Goal: Task Accomplishment & Management: Manage account settings

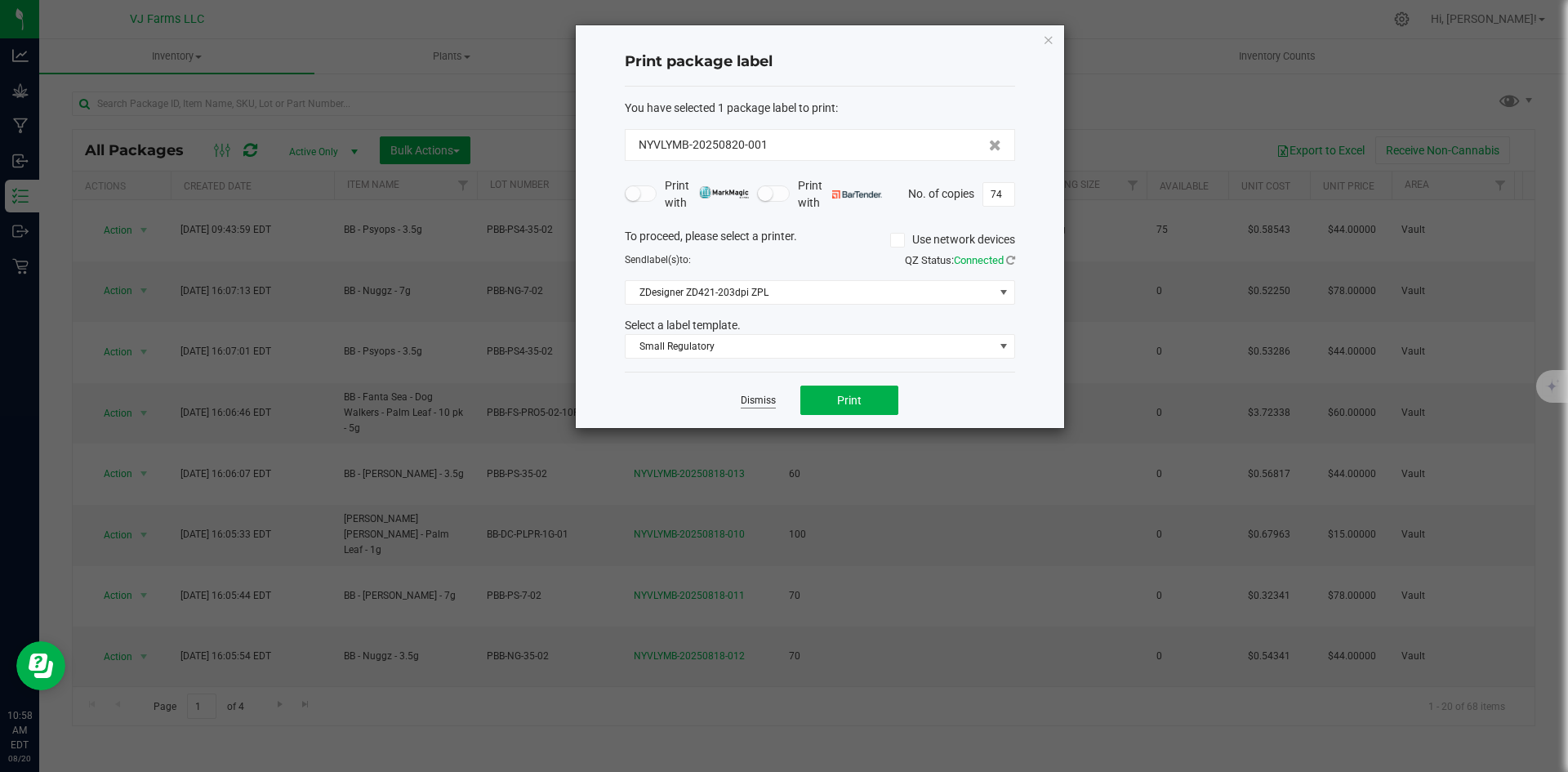
click at [744, 395] on link "Dismiss" at bounding box center [758, 400] width 36 height 14
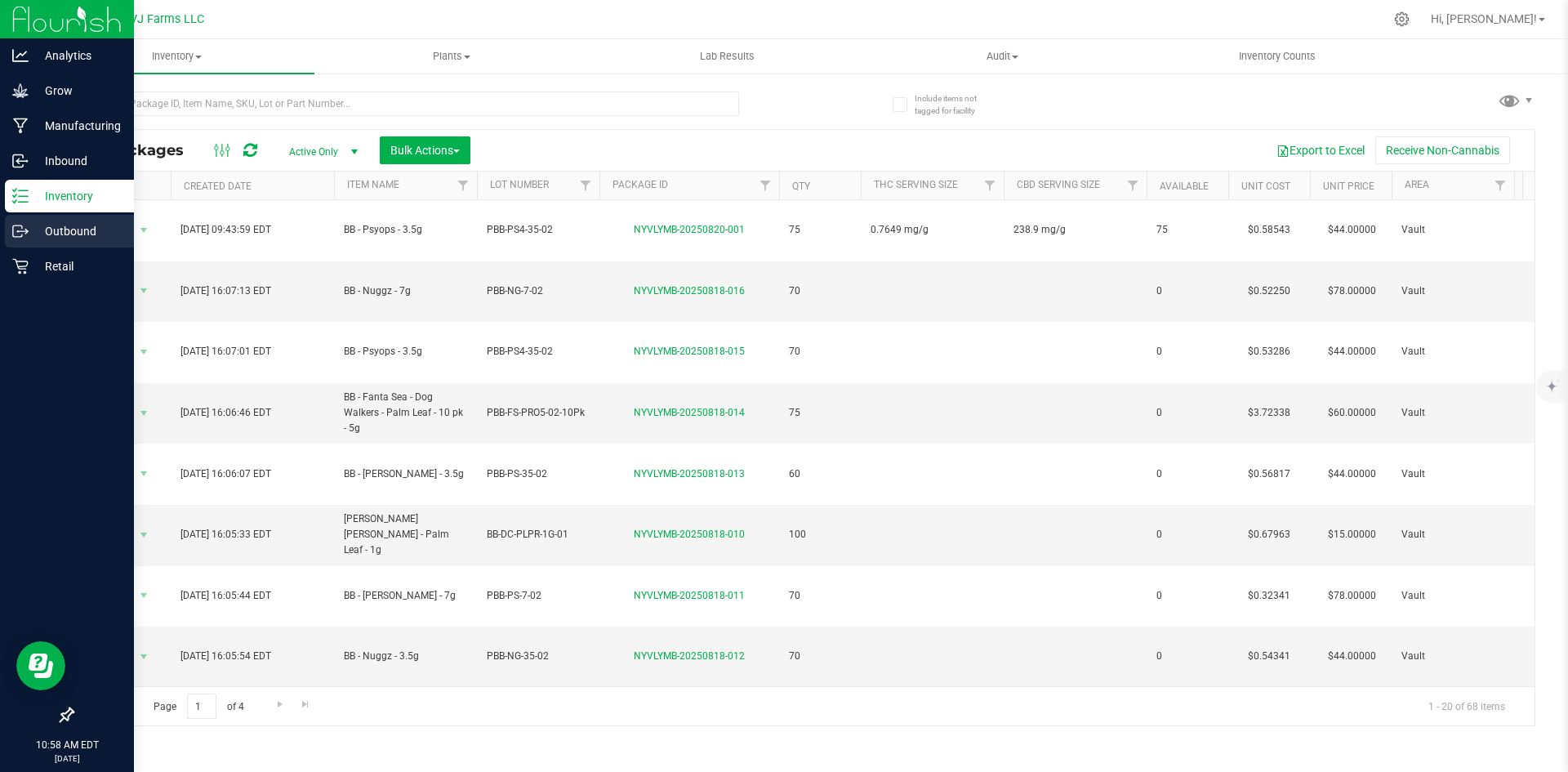
click at [62, 234] on p "Outbound" at bounding box center [77, 230] width 98 height 20
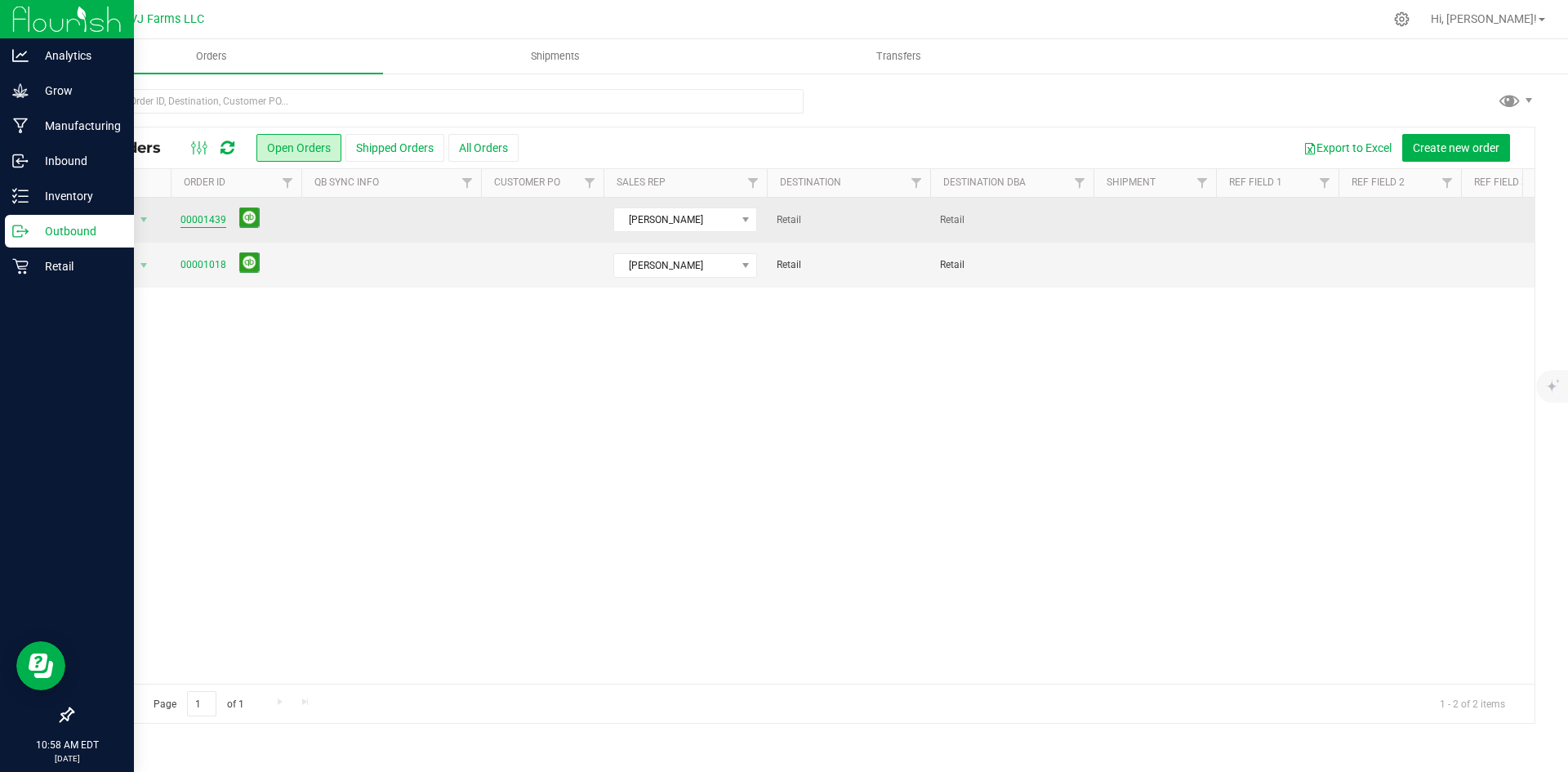
click at [205, 220] on link "00001439" at bounding box center [203, 220] width 46 height 16
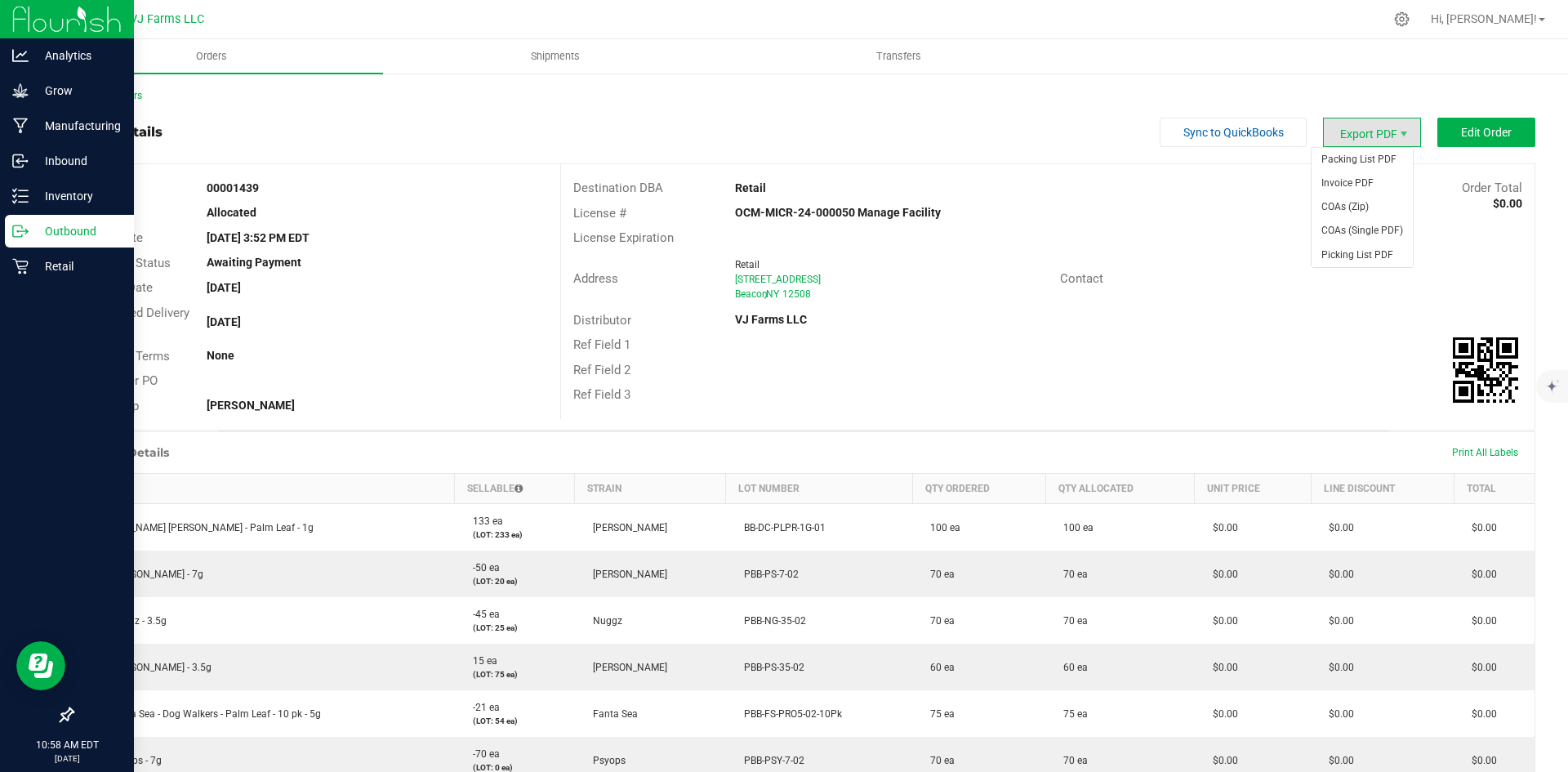
click at [1363, 122] on span "Export PDF" at bounding box center [1372, 133] width 98 height 29
click at [1357, 134] on span "Export PDF" at bounding box center [1372, 133] width 98 height 29
click at [1362, 181] on span "Invoice PDF" at bounding box center [1362, 183] width 101 height 23
click at [616, 49] on uib-tab-heading "Shipments" at bounding box center [555, 56] width 342 height 33
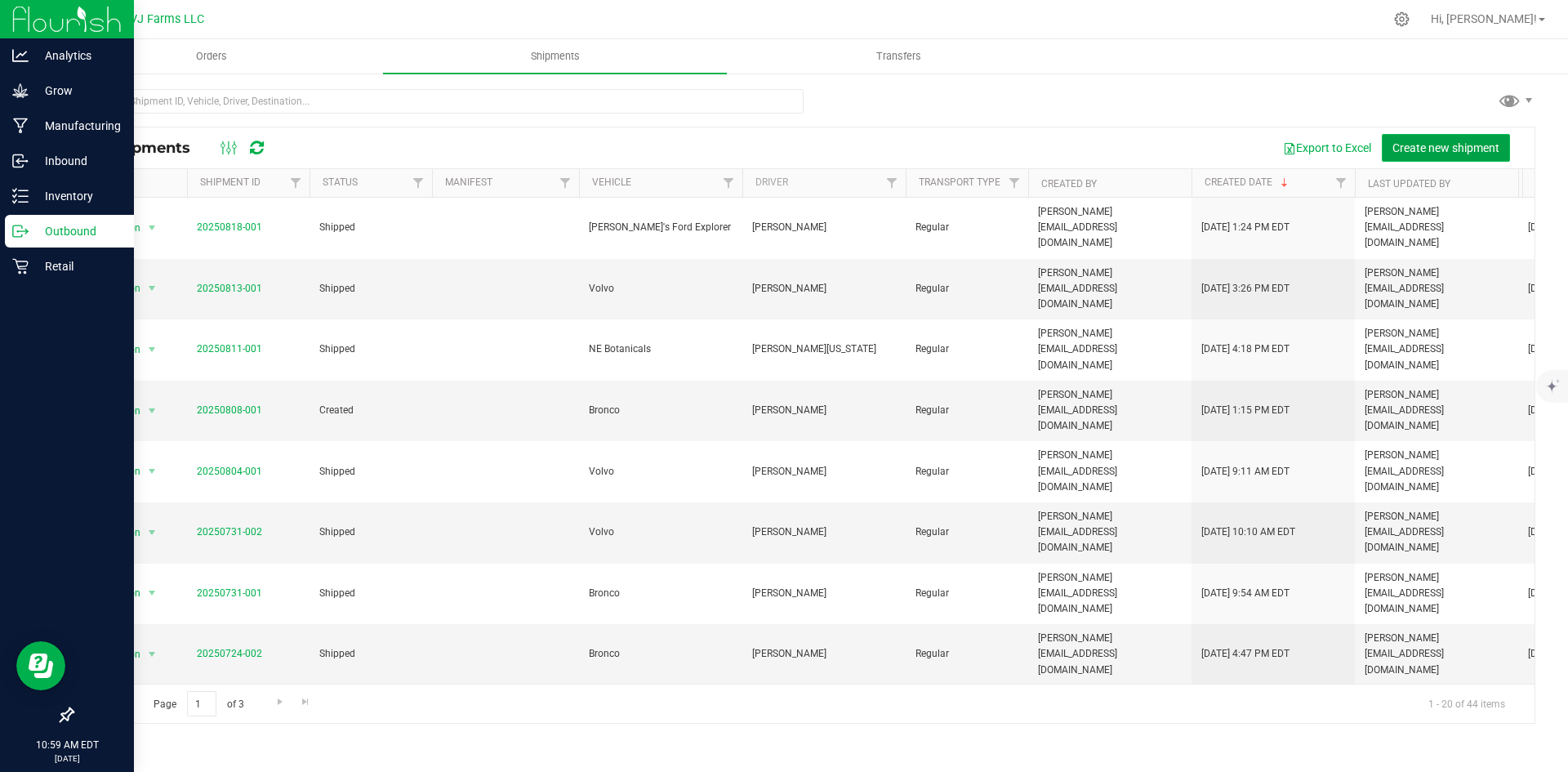
click at [1427, 146] on span "Create new shipment" at bounding box center [1446, 147] width 107 height 13
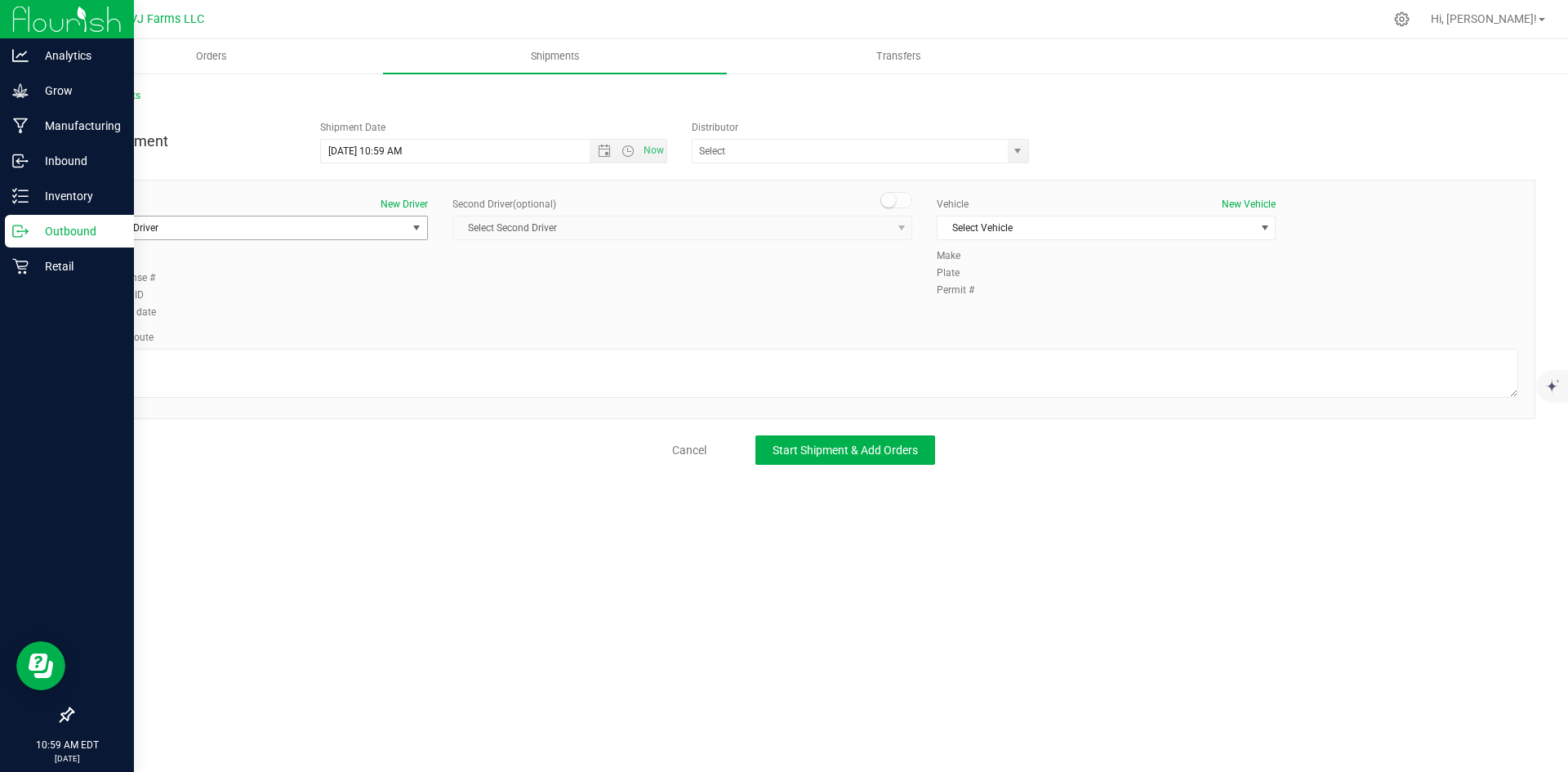
click at [237, 237] on span "Select Driver" at bounding box center [249, 228] width 317 height 23
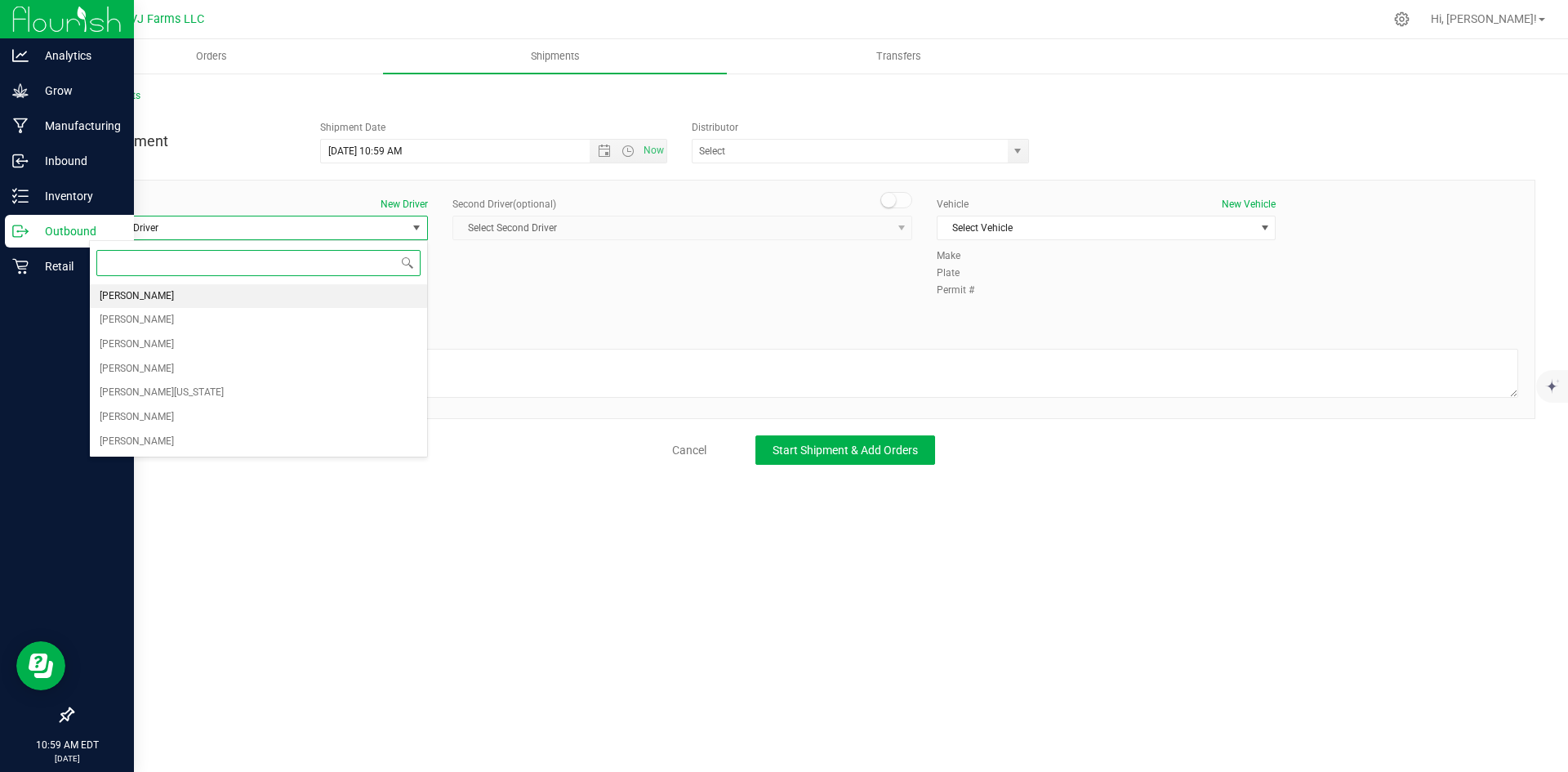
click at [120, 302] on span "[PERSON_NAME]" at bounding box center [137, 296] width 75 height 22
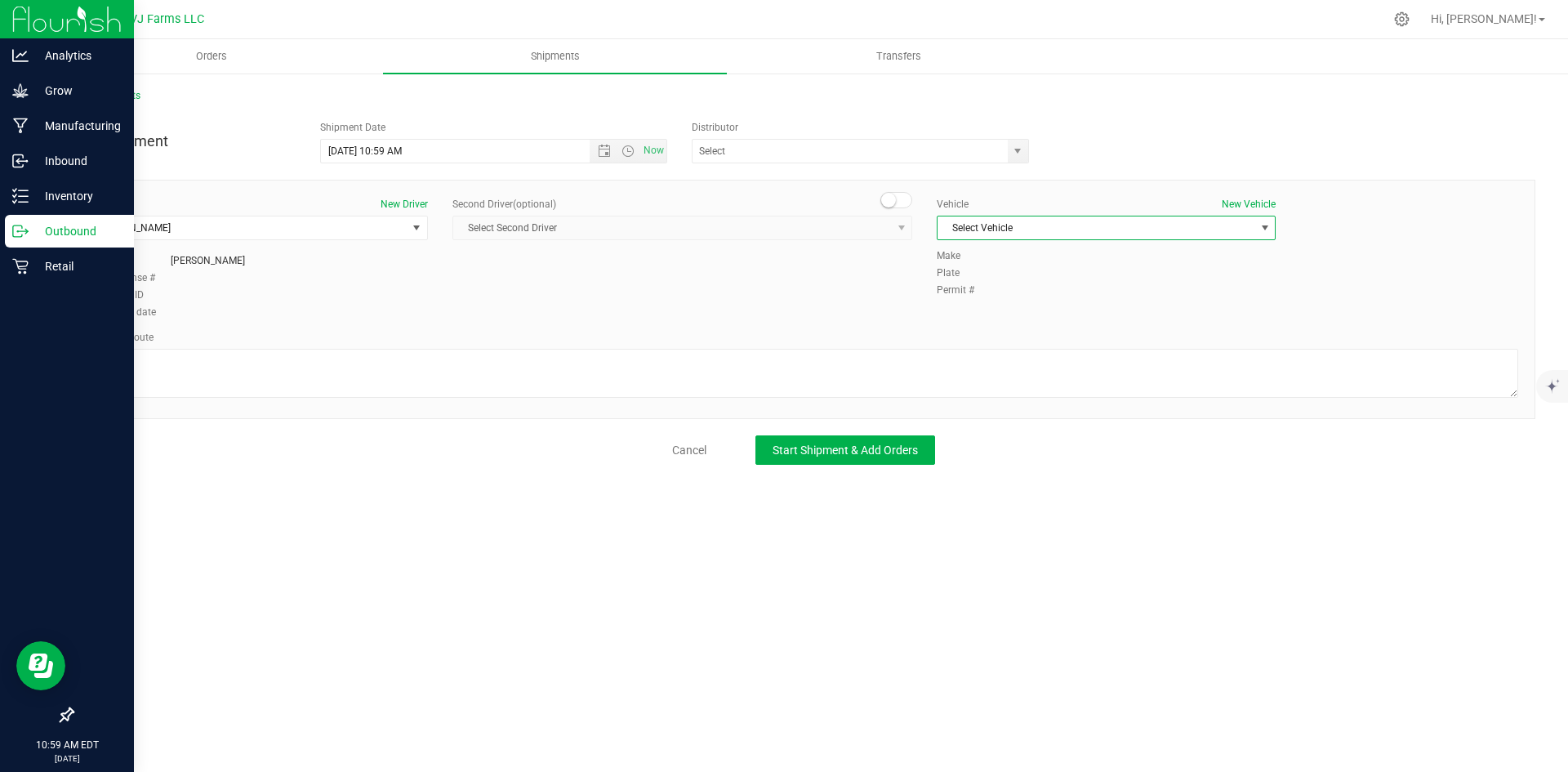
click at [1037, 226] on span "Select Vehicle" at bounding box center [1096, 228] width 317 height 23
click at [1028, 305] on li "[PERSON_NAME]'s Ford Explorer" at bounding box center [1106, 304] width 337 height 24
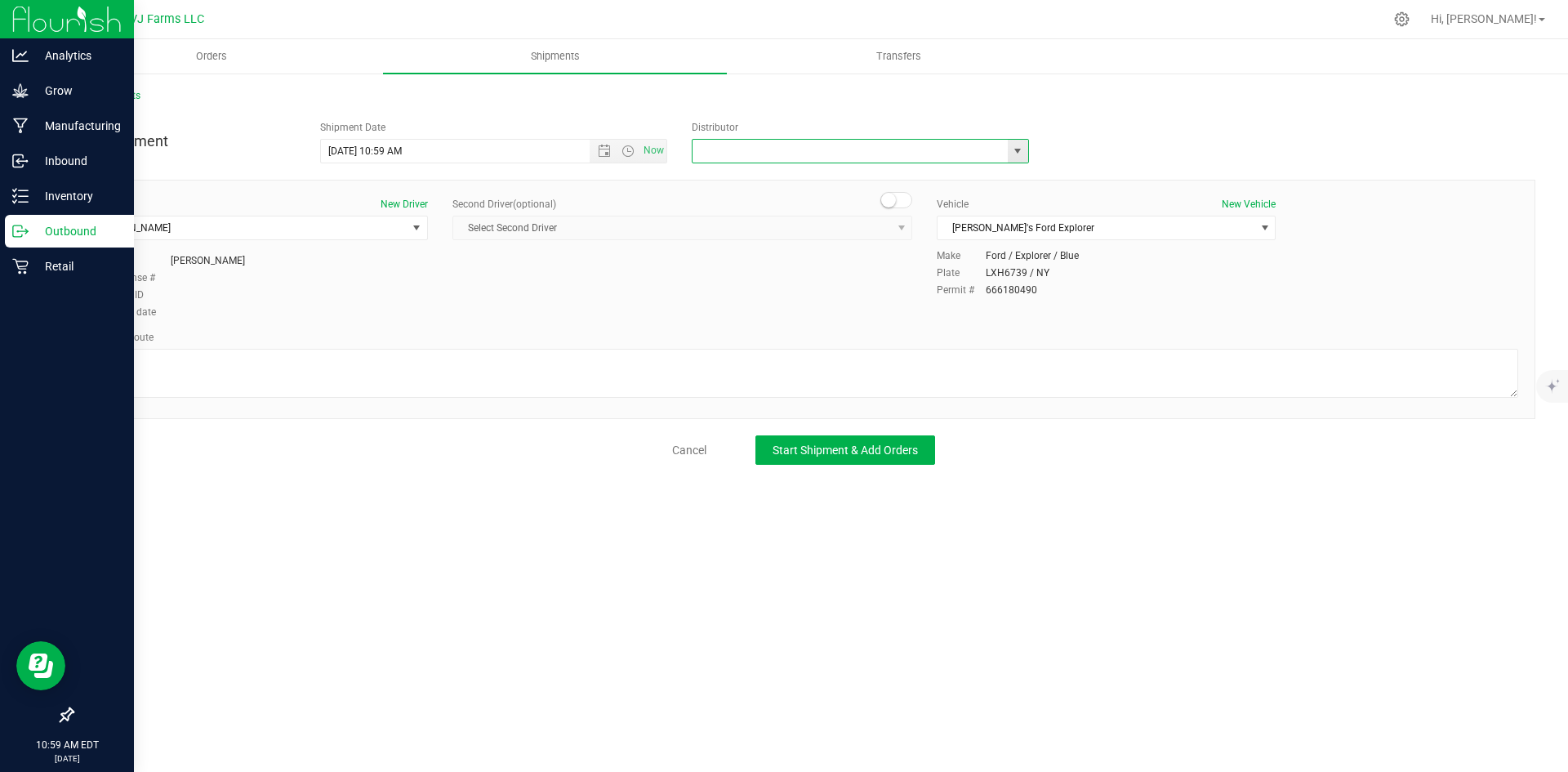
click at [827, 158] on input "text" at bounding box center [845, 151] width 305 height 23
click at [1012, 139] on span "select" at bounding box center [1018, 151] width 21 height 23
click at [750, 221] on li "VJ Farms LLC" at bounding box center [860, 228] width 335 height 24
type input "VJ Farms LLC"
click at [897, 455] on span "Start Shipment & Add Orders" at bounding box center [845, 450] width 146 height 13
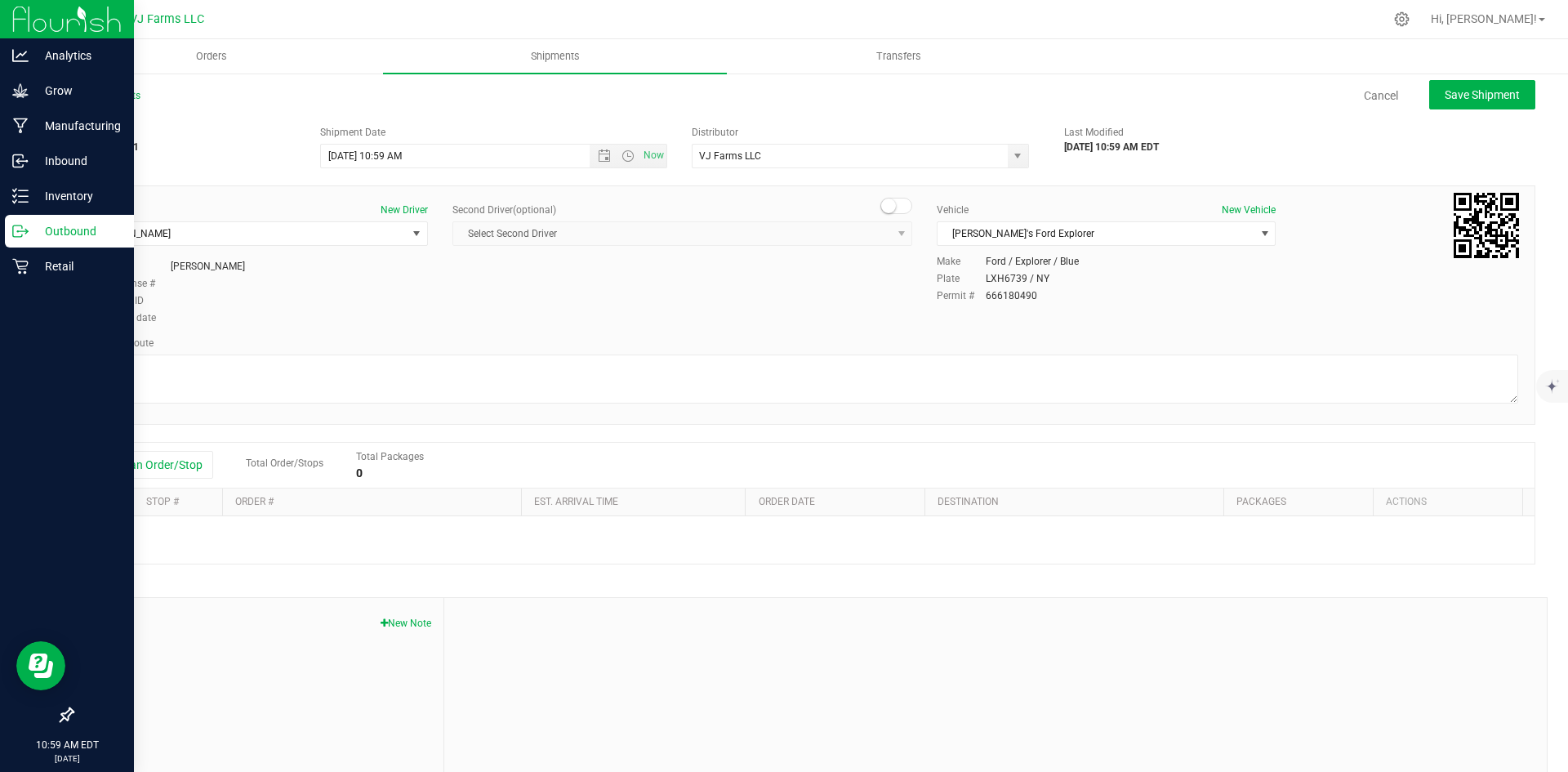
scroll to position [63, 0]
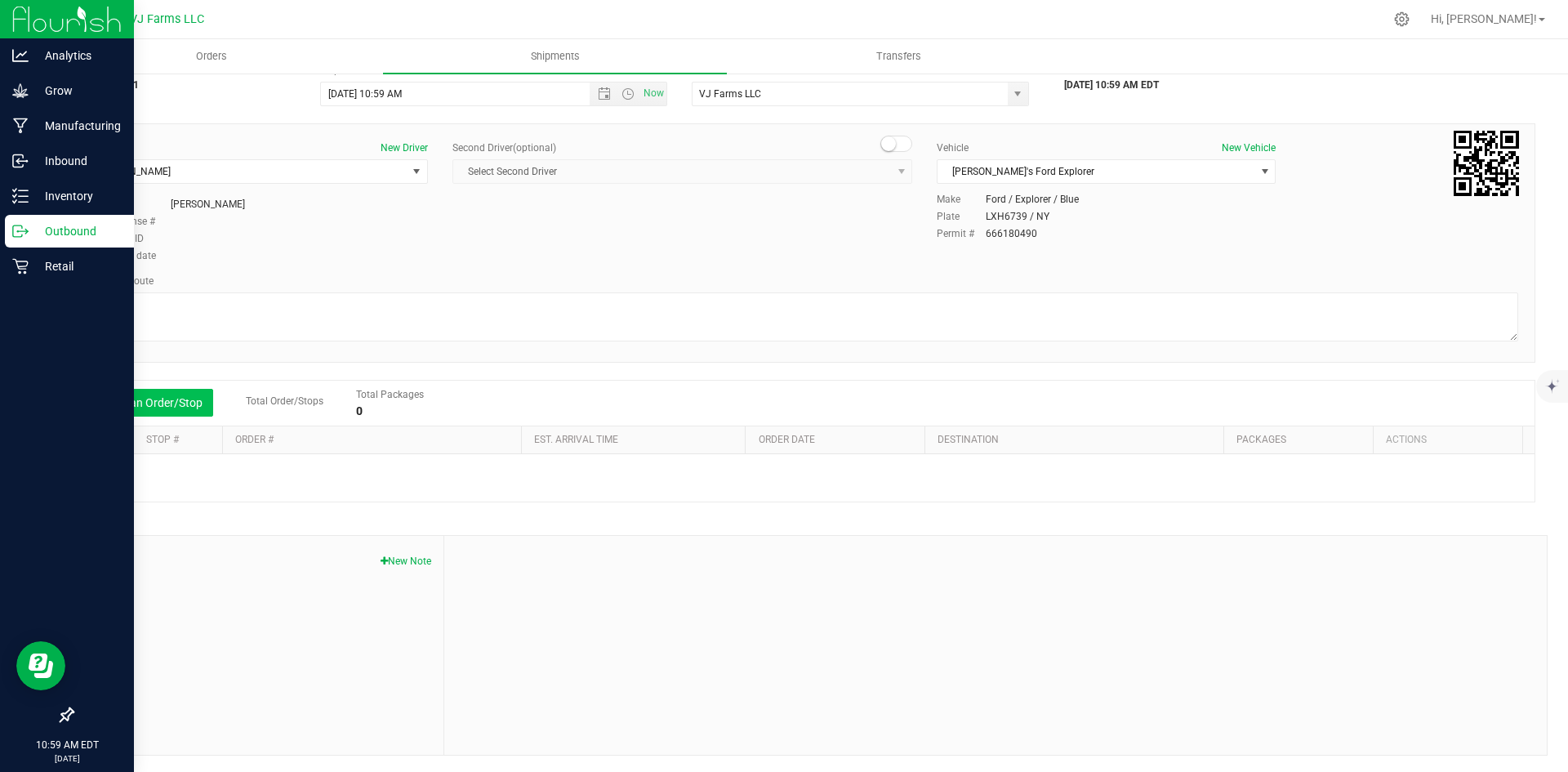
click at [154, 394] on button "Add an Order/Stop" at bounding box center [149, 403] width 128 height 28
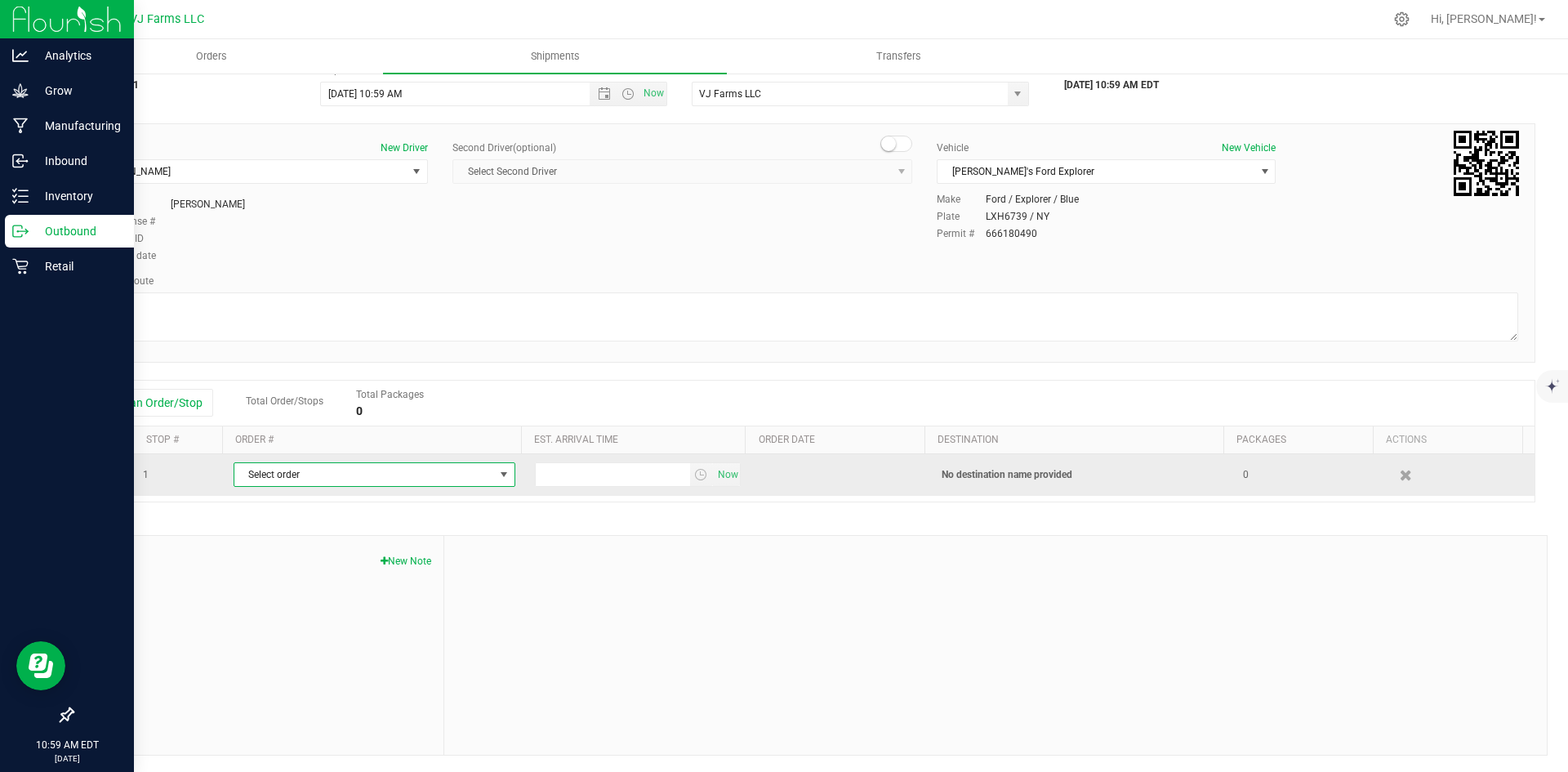
click at [367, 467] on span "Select order" at bounding box center [364, 474] width 260 height 23
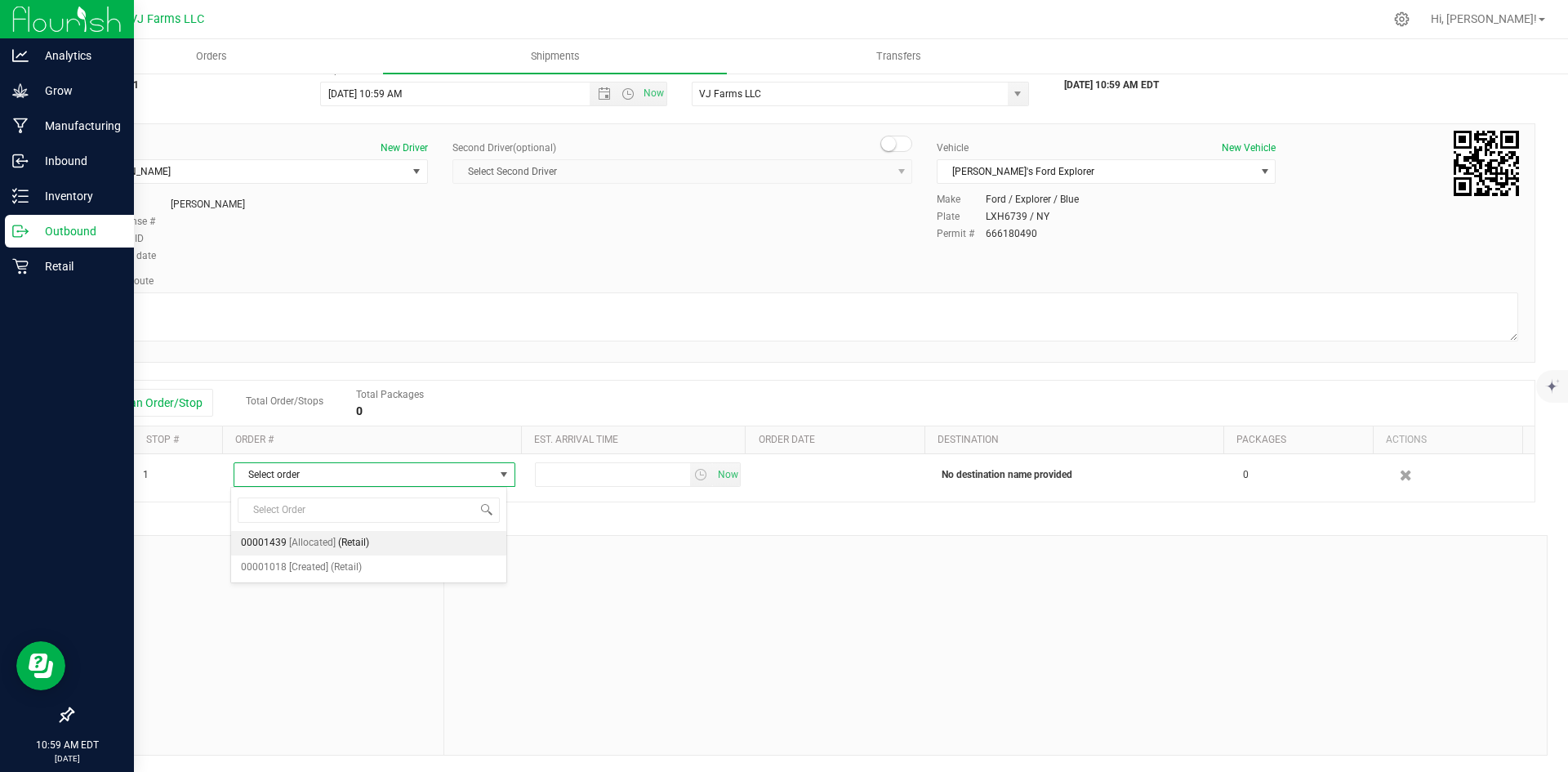
click at [359, 541] on span "(Retail)" at bounding box center [354, 542] width 31 height 22
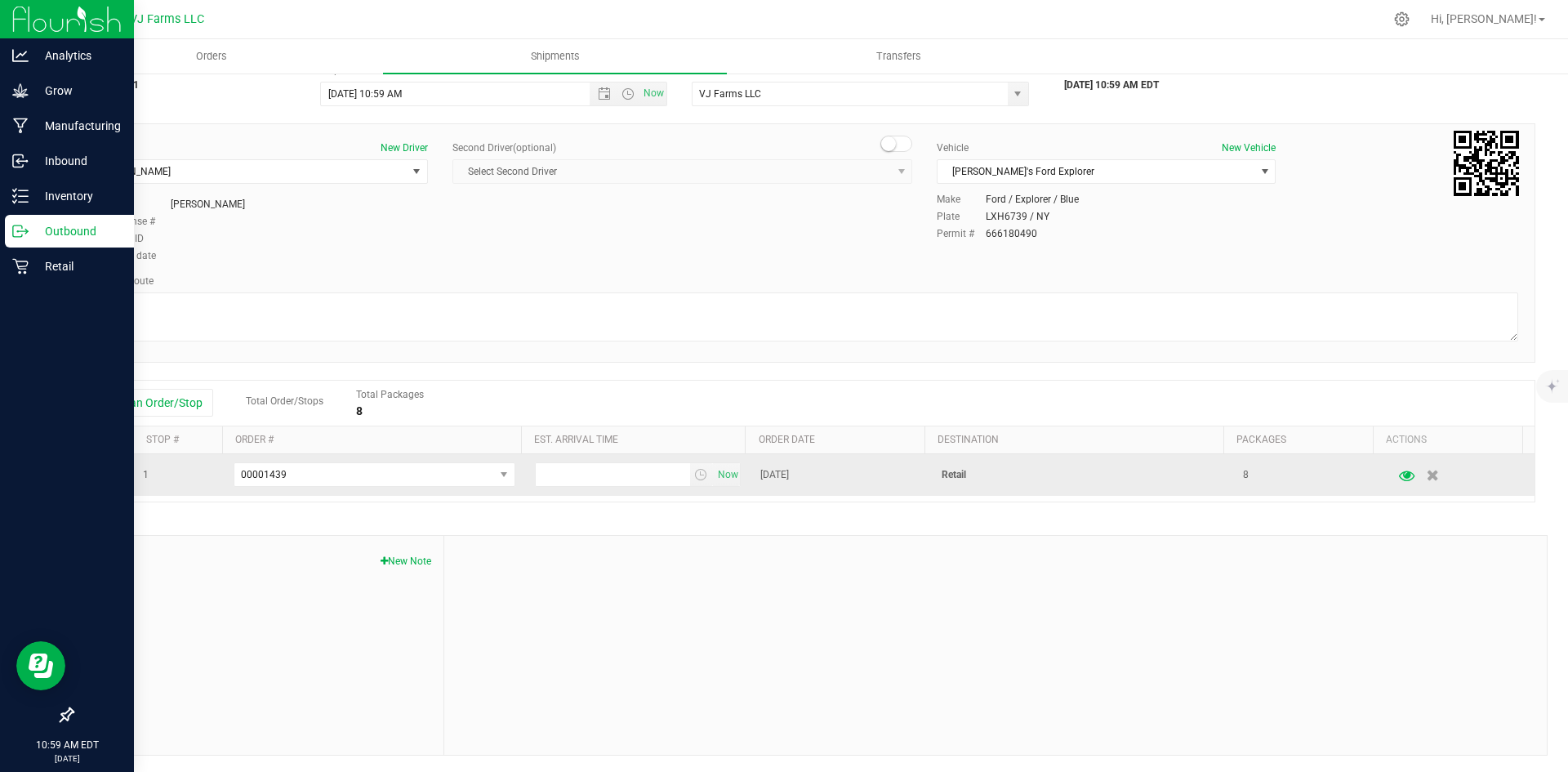
scroll to position [0, 0]
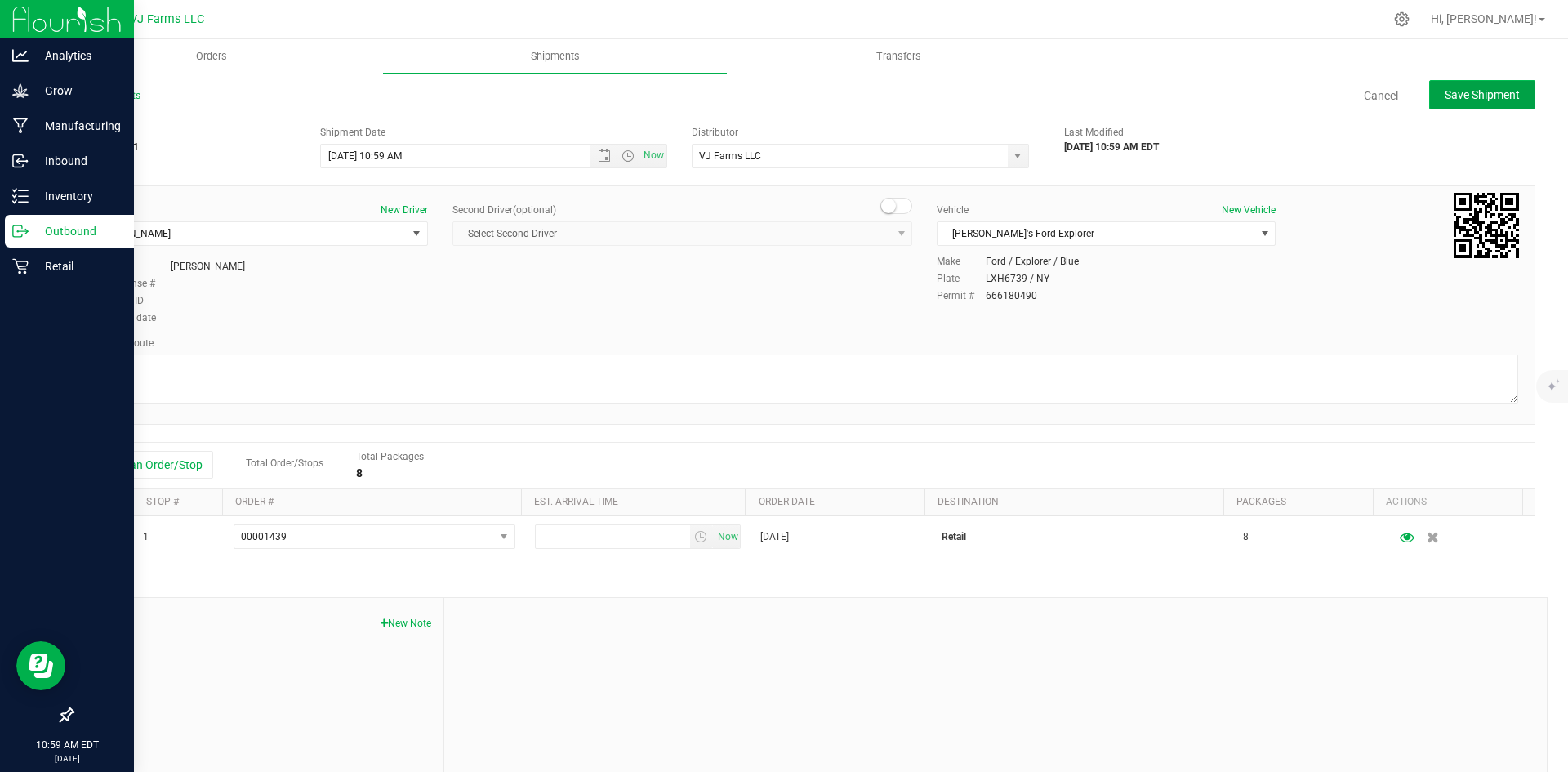
click at [1466, 94] on span "Save Shipment" at bounding box center [1482, 94] width 75 height 13
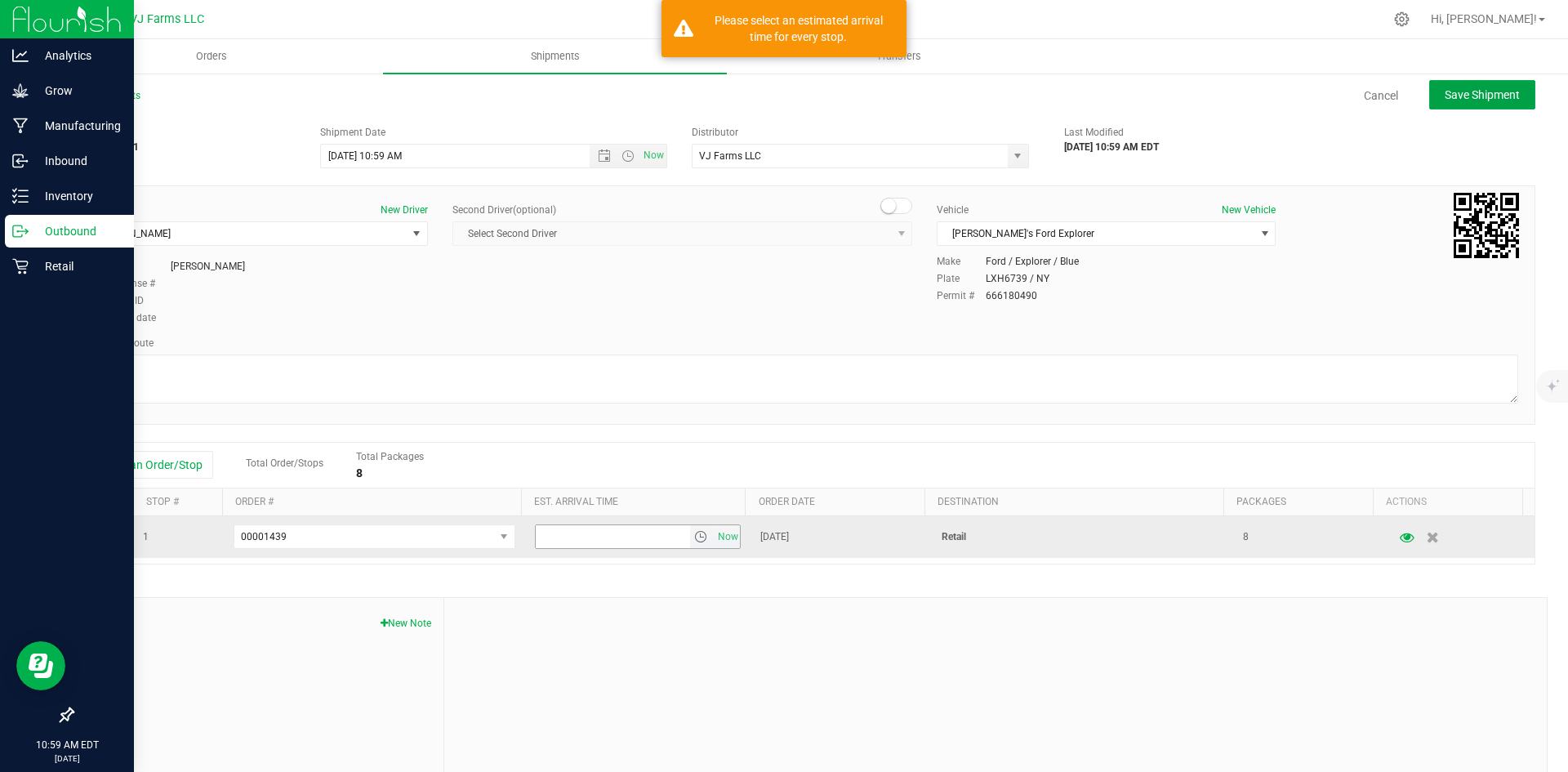
click at [694, 537] on span "select" at bounding box center [700, 536] width 13 height 13
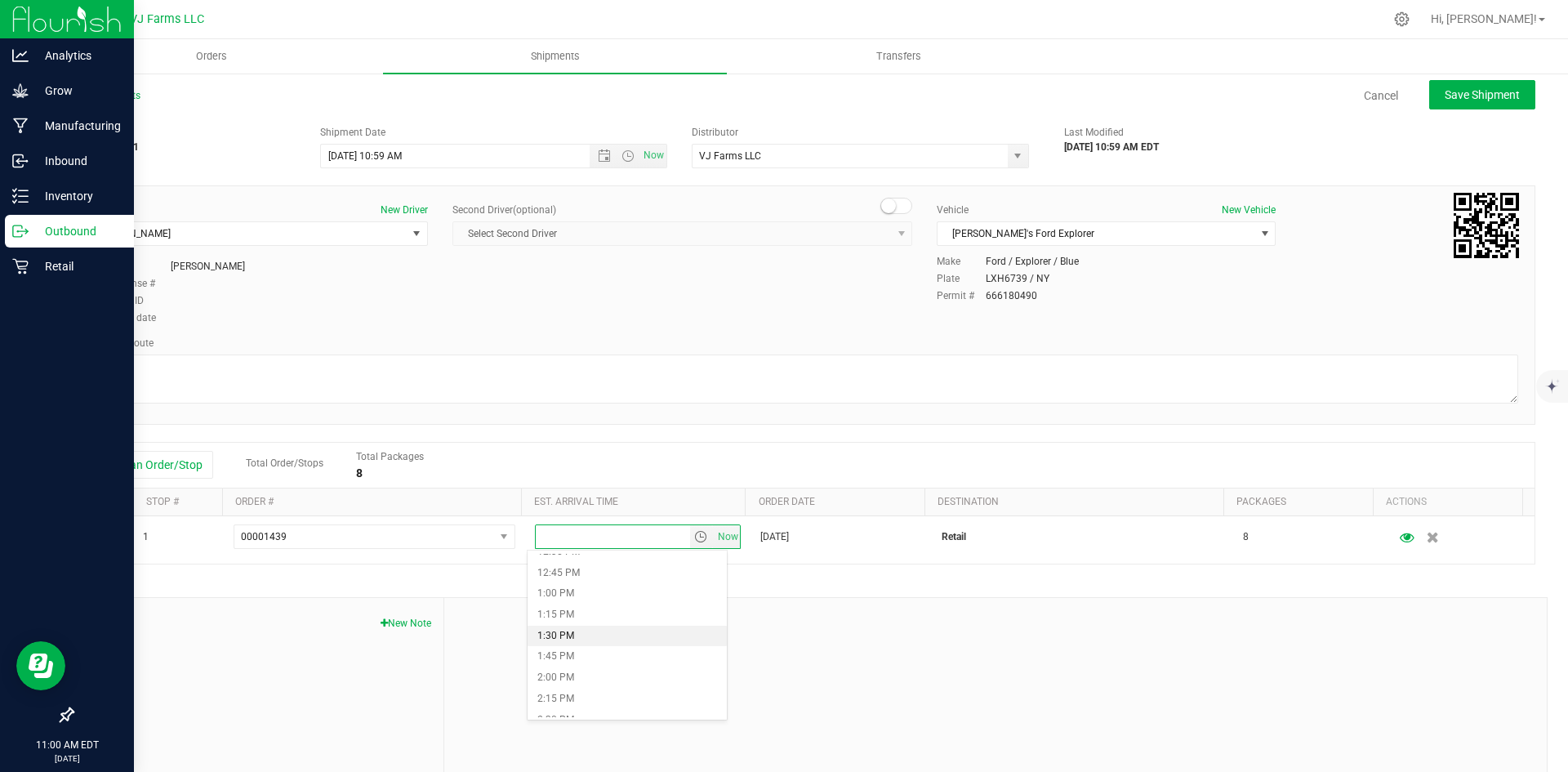
scroll to position [980, 0]
click at [600, 595] on li "12:00 PM" at bounding box center [628, 591] width 199 height 22
click at [1487, 101] on span "Save Shipment" at bounding box center [1482, 94] width 75 height 13
type input "[DATE] 2:59 PM"
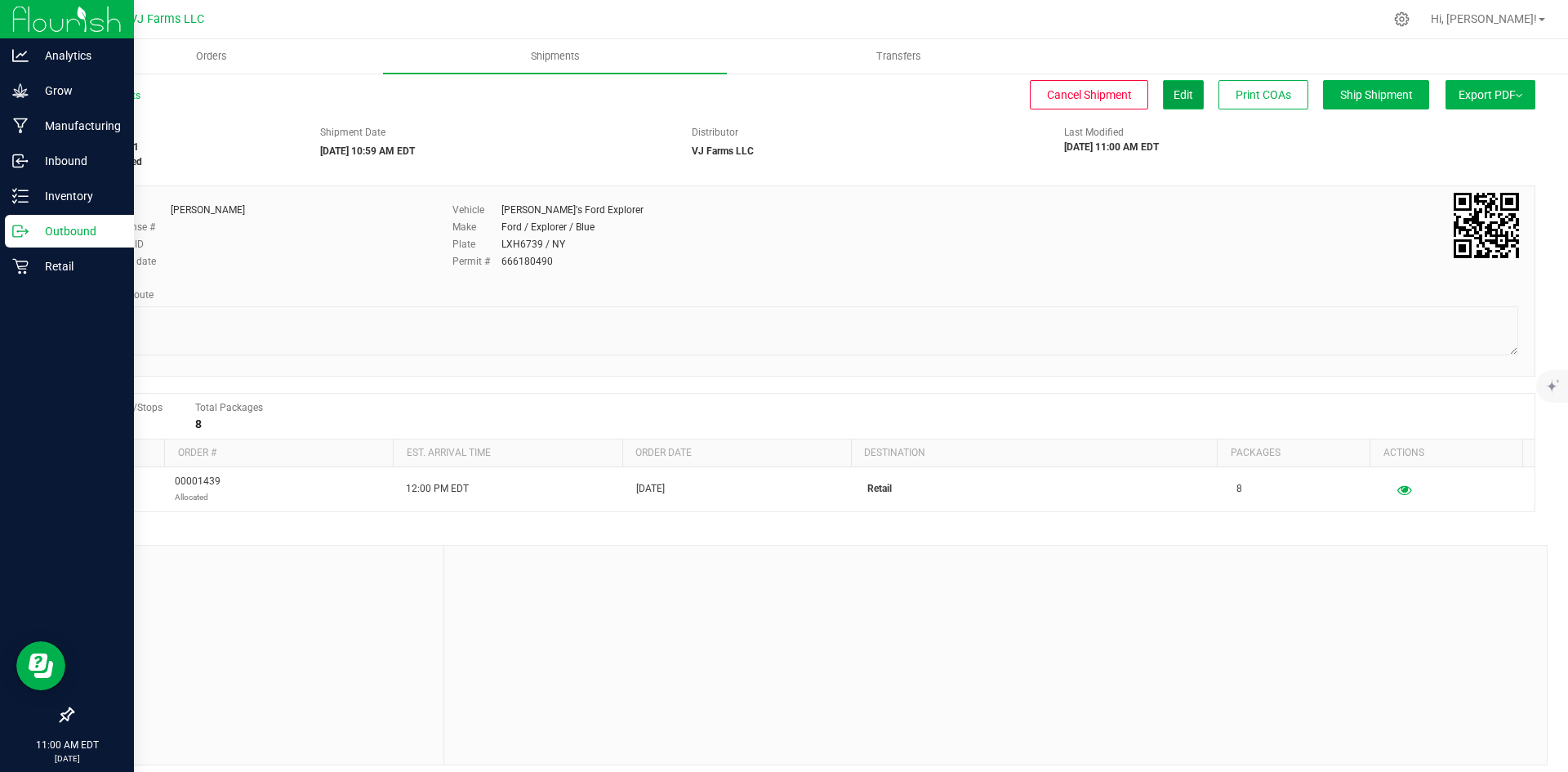
click at [1163, 93] on button "Edit" at bounding box center [1183, 94] width 41 height 29
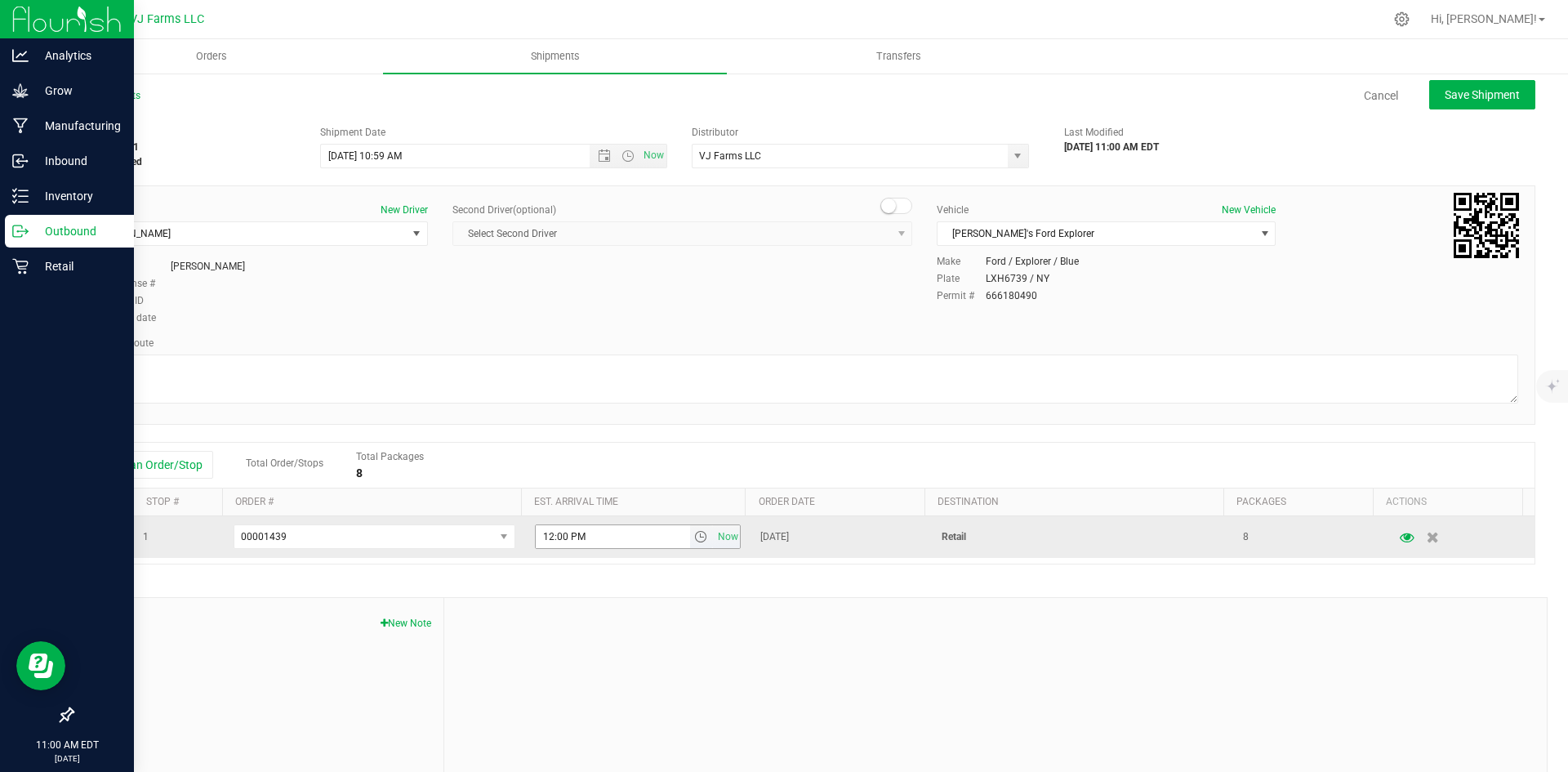
click at [694, 535] on span "select" at bounding box center [700, 536] width 13 height 13
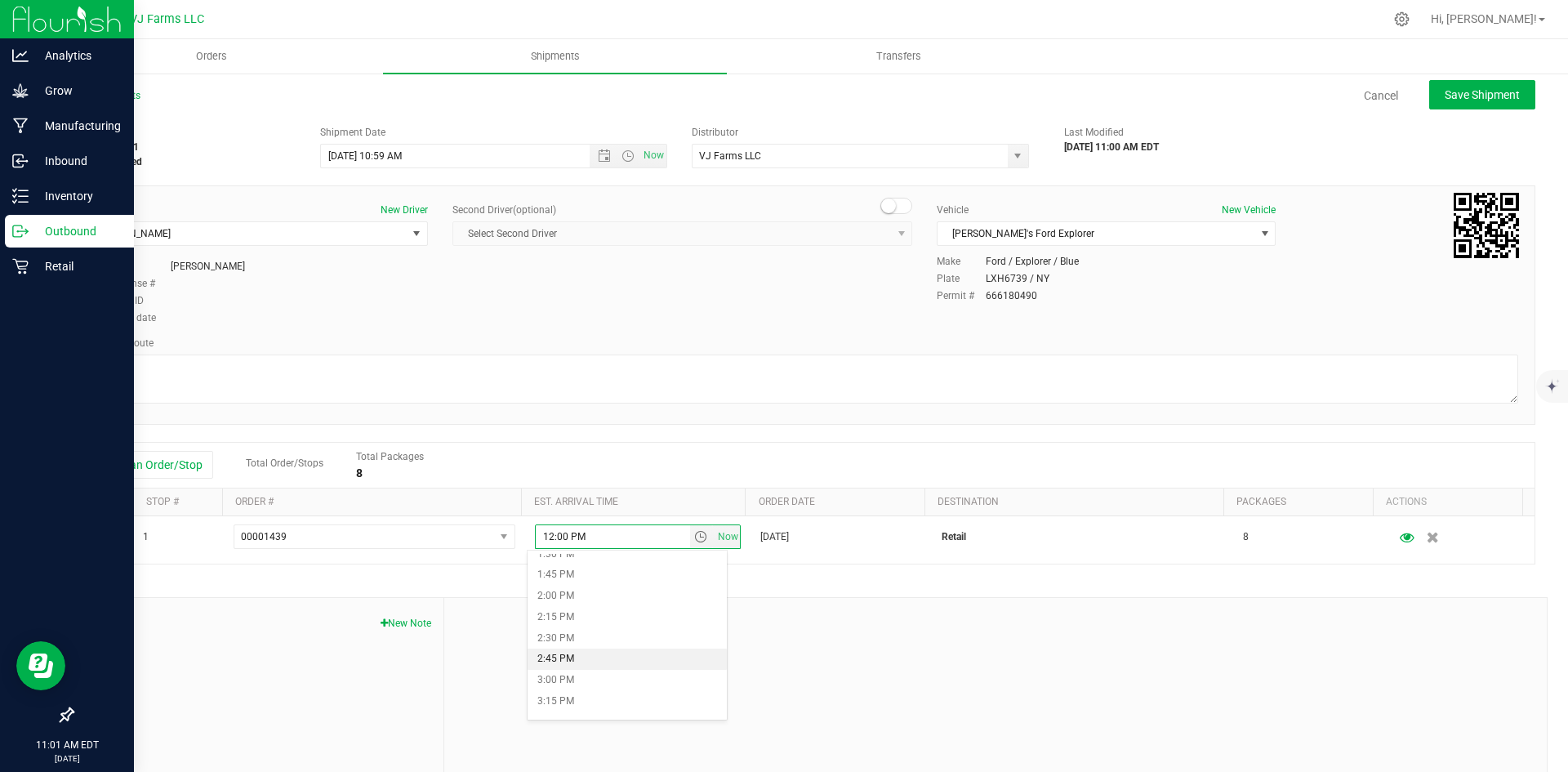
scroll to position [1061, 0]
click at [595, 587] on li "1:00 PM" at bounding box center [628, 594] width 199 height 22
type input "1:00 PM"
click at [1466, 104] on button "Save Shipment" at bounding box center [1482, 94] width 107 height 29
type input "[DATE] 2:59 PM"
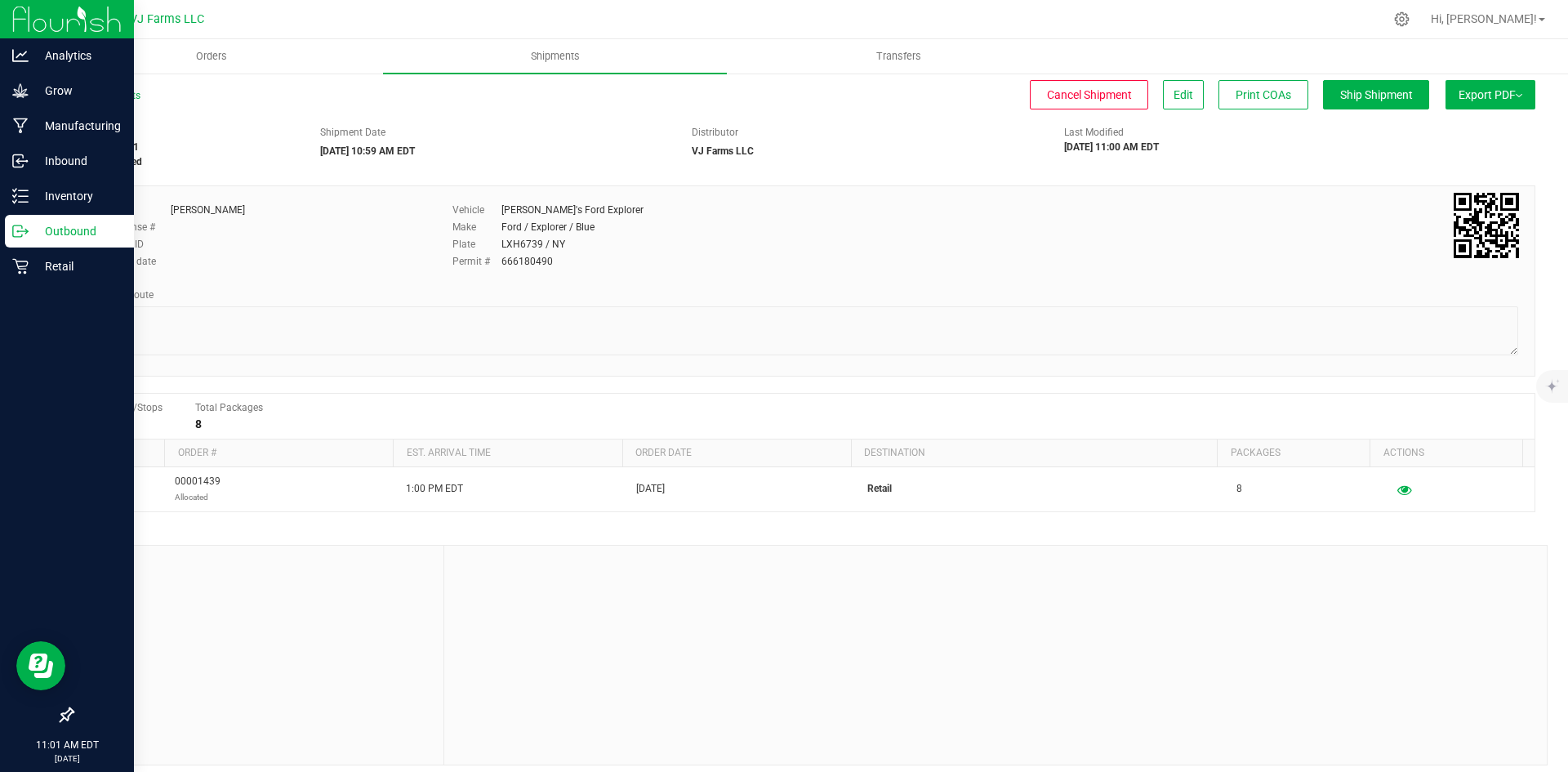
click at [1468, 93] on button "Export PDF" at bounding box center [1491, 94] width 90 height 29
click at [1437, 181] on span "NY Manifest" at bounding box center [1441, 179] width 54 height 11
